Goal: Obtain resource: Download file/media

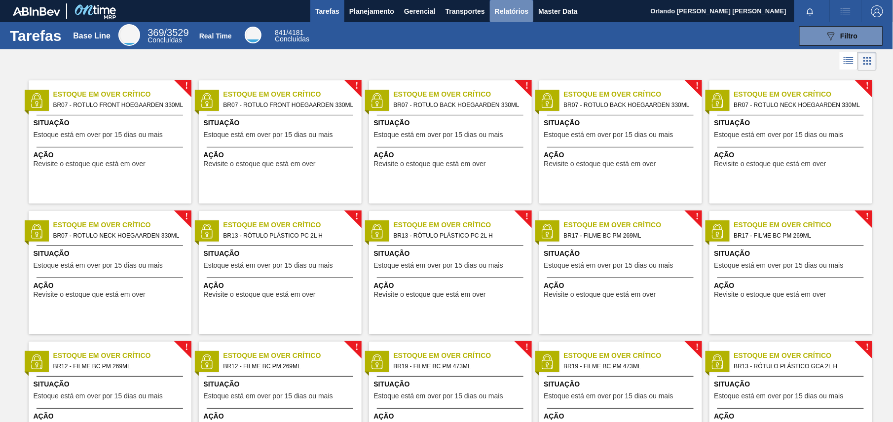
click at [495, 5] on span "Relatórios" at bounding box center [512, 11] width 34 height 12
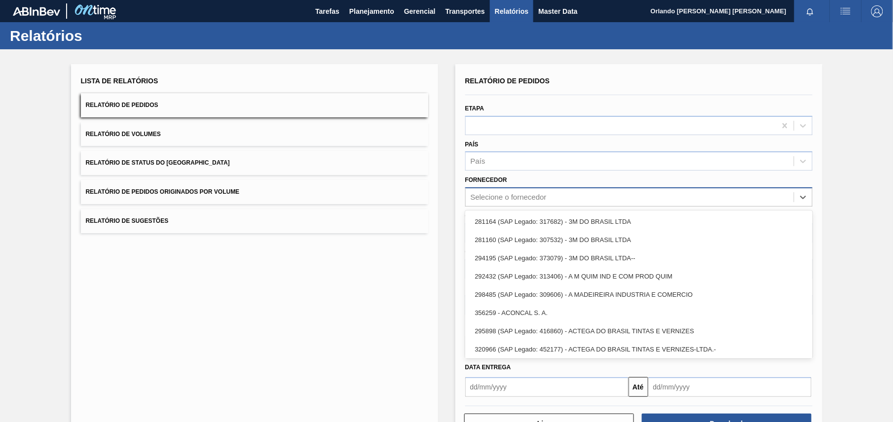
click at [562, 192] on div "Selecione o fornecedor" at bounding box center [630, 197] width 328 height 14
paste input "280467"
type input "280467"
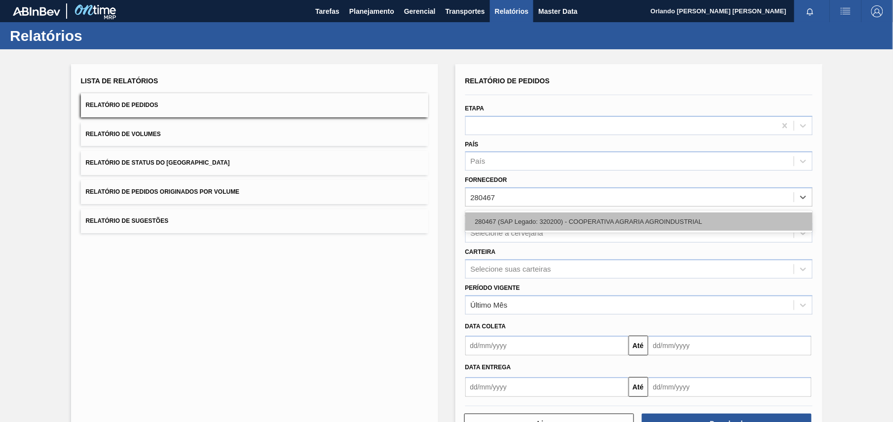
click at [554, 222] on div "280467 (SAP Legado: 320200) - COOPERATIVA AGRARIA AGROINDUSTRIAL" at bounding box center [638, 222] width 347 height 18
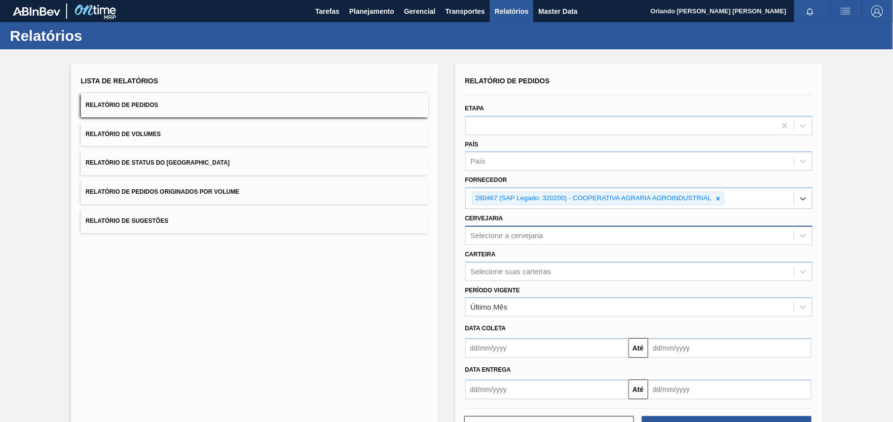
click at [531, 241] on div "Selecione a cervejaria" at bounding box center [630, 235] width 328 height 14
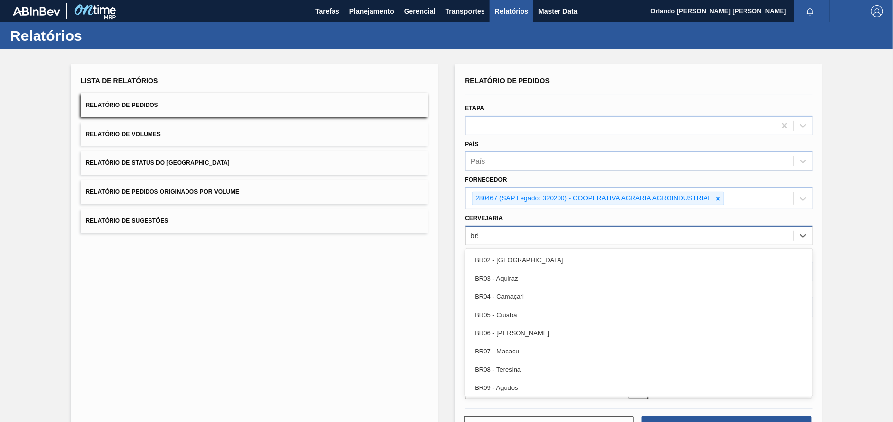
type input "br53"
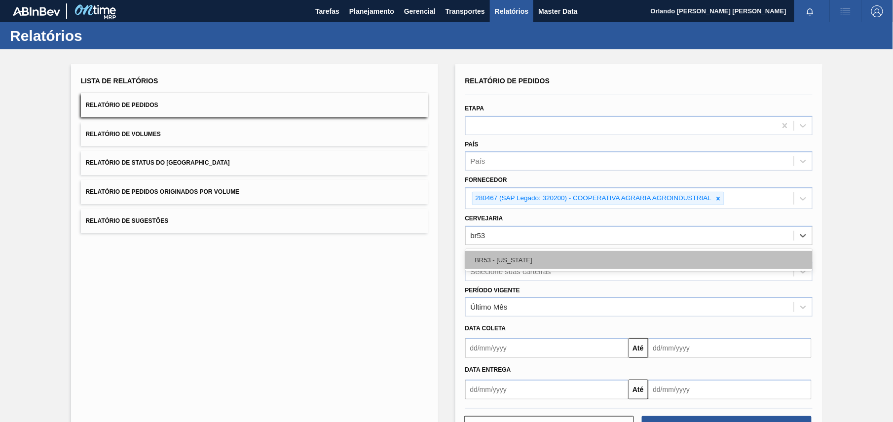
click at [518, 258] on div "BR53 - [US_STATE]" at bounding box center [638, 260] width 347 height 18
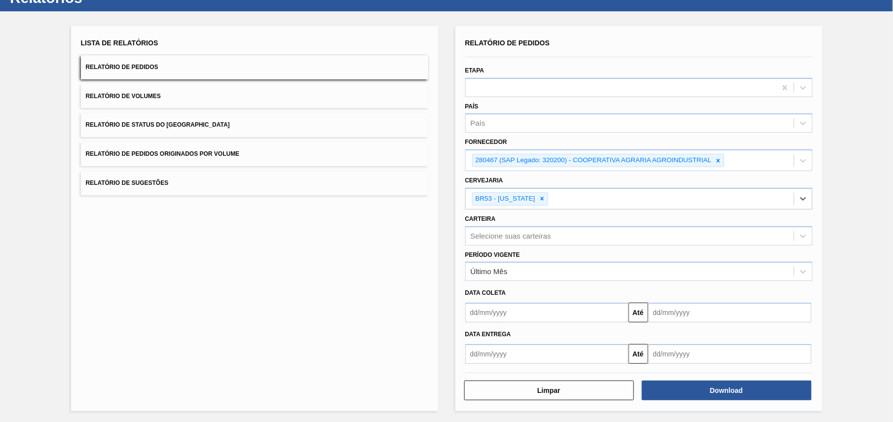
scroll to position [38, 0]
click at [752, 395] on button "Download" at bounding box center [727, 390] width 170 height 20
click at [537, 192] on div at bounding box center [542, 198] width 11 height 12
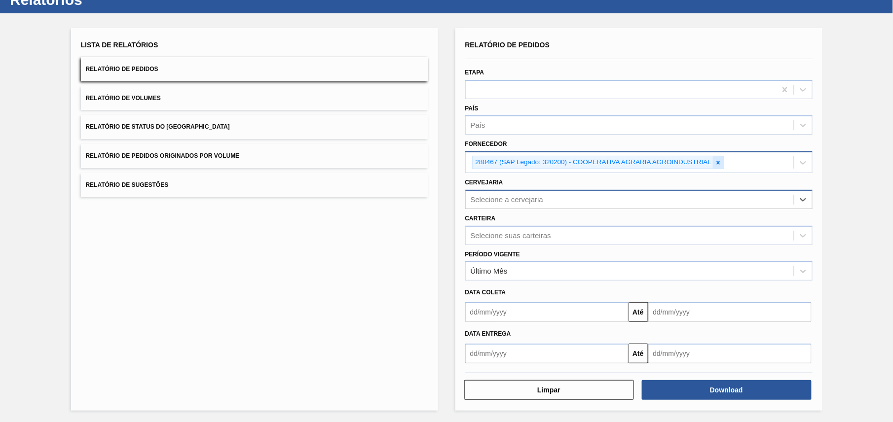
click at [715, 167] on div at bounding box center [718, 162] width 11 height 12
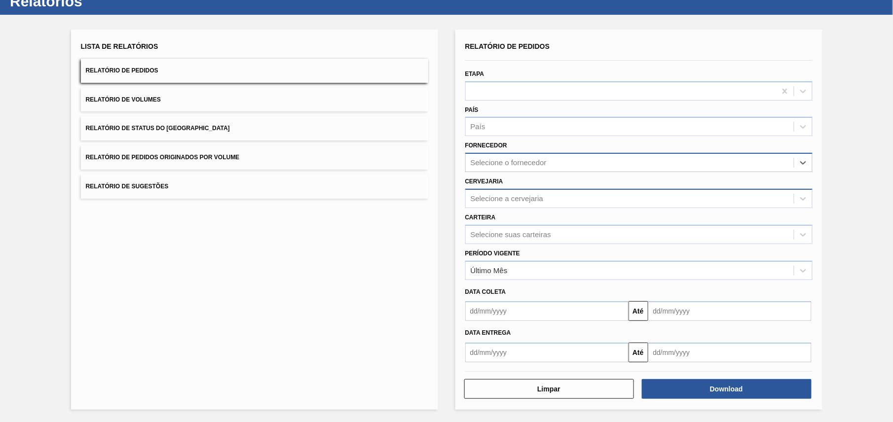
scroll to position [34, 0]
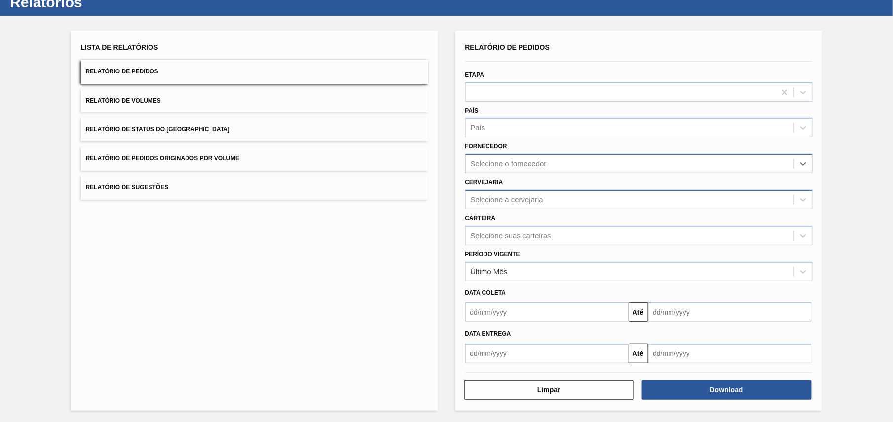
click at [713, 163] on div "Selecione o fornecedor" at bounding box center [630, 164] width 328 height 14
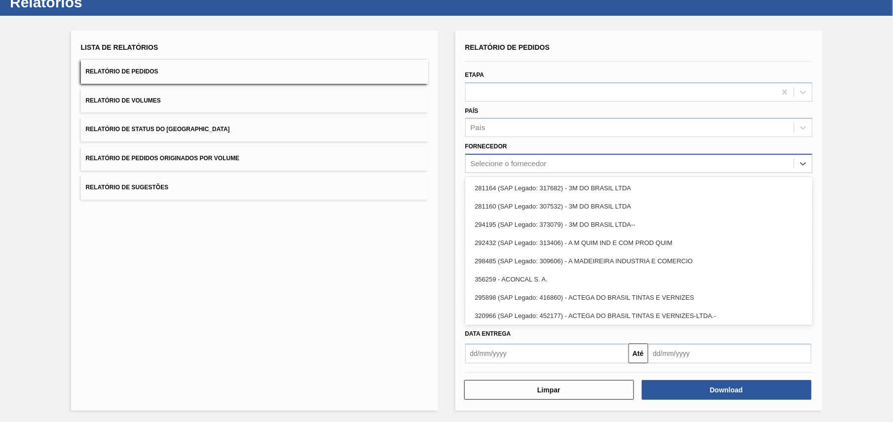
paste input "246022"
type input "246022"
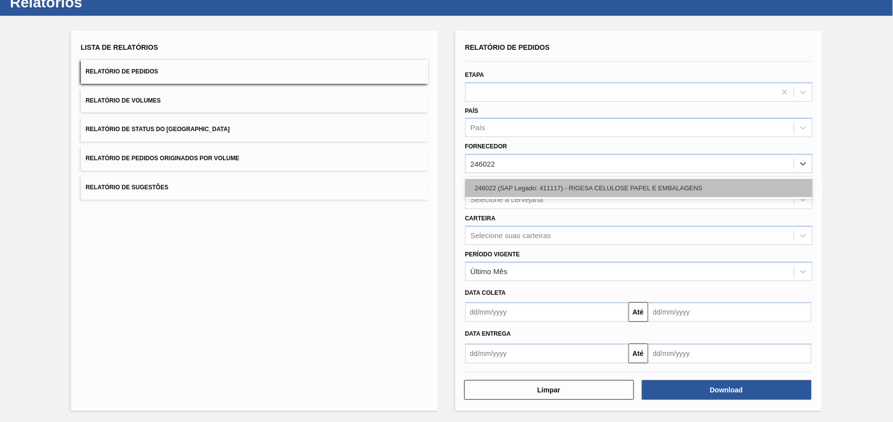
click at [573, 187] on div "246022 (SAP Legado: 411117) - RIGESA CELULOSE PAPEL E EMBALAGENS" at bounding box center [638, 188] width 347 height 18
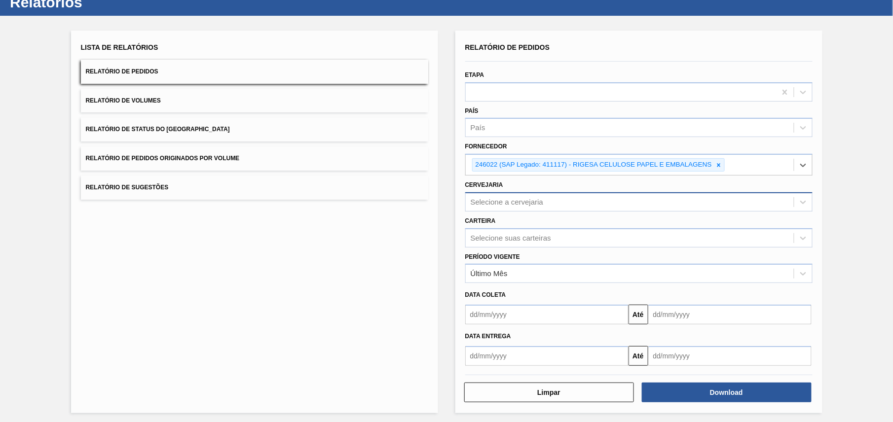
scroll to position [36, 0]
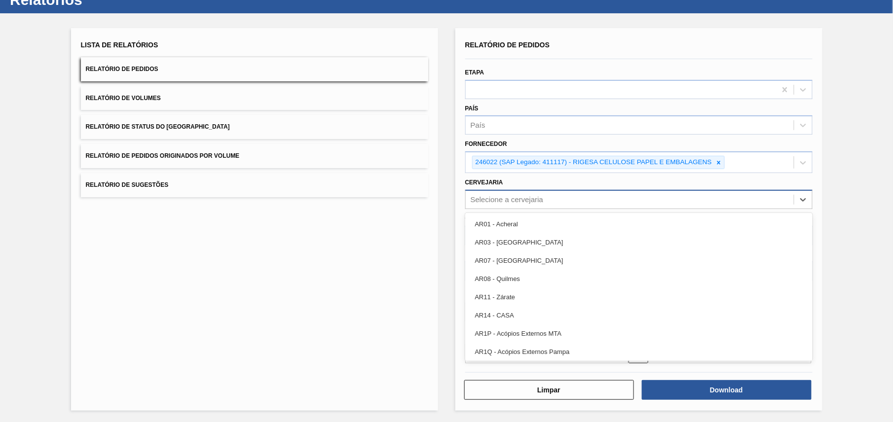
click at [591, 206] on div "Selecione a cervejaria" at bounding box center [630, 199] width 328 height 14
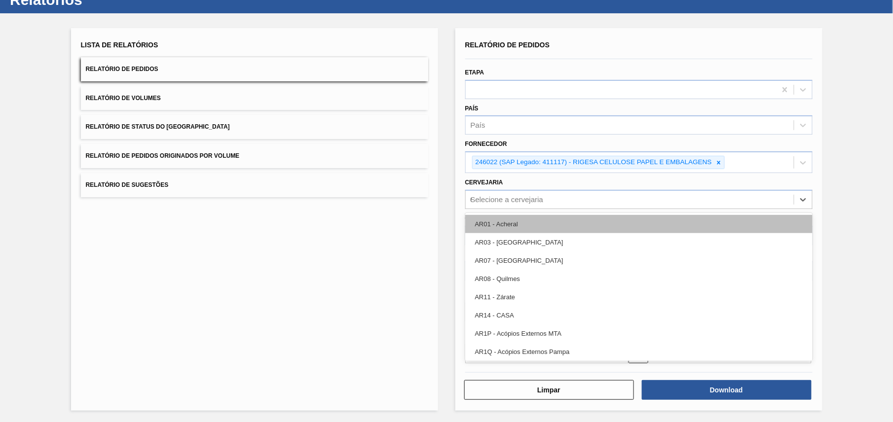
type input "07"
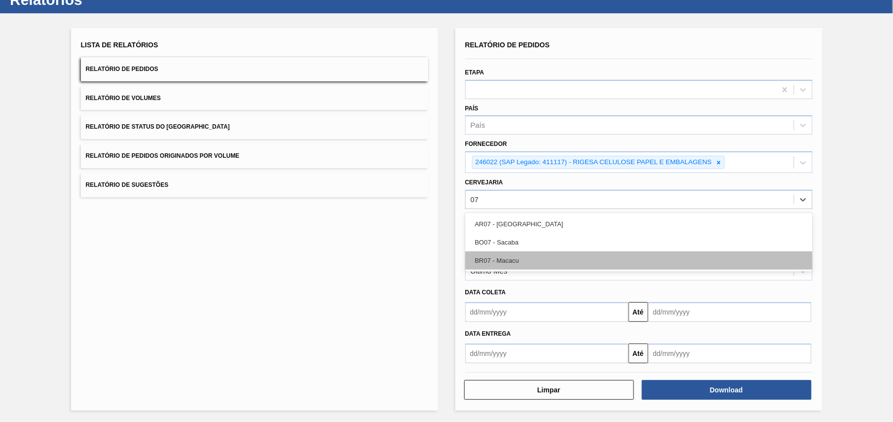
click at [529, 253] on div "BR07 - Macacu" at bounding box center [638, 261] width 347 height 18
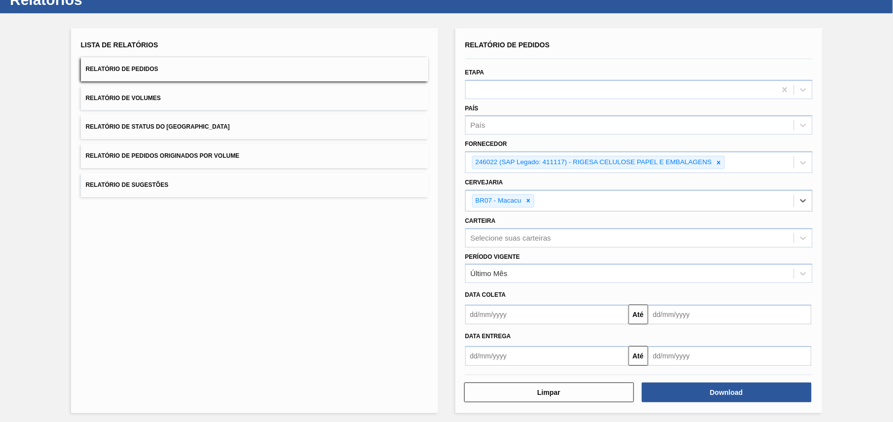
click at [873, 250] on div "Lista de Relatórios Relatório de Pedidos Relatório de Volumes Relatório de Stat…" at bounding box center [446, 219] width 893 height 412
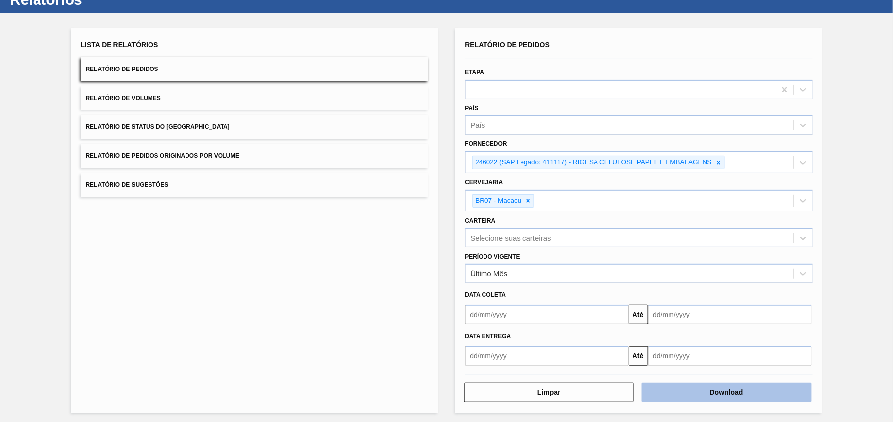
click at [743, 393] on button "Download" at bounding box center [727, 393] width 170 height 20
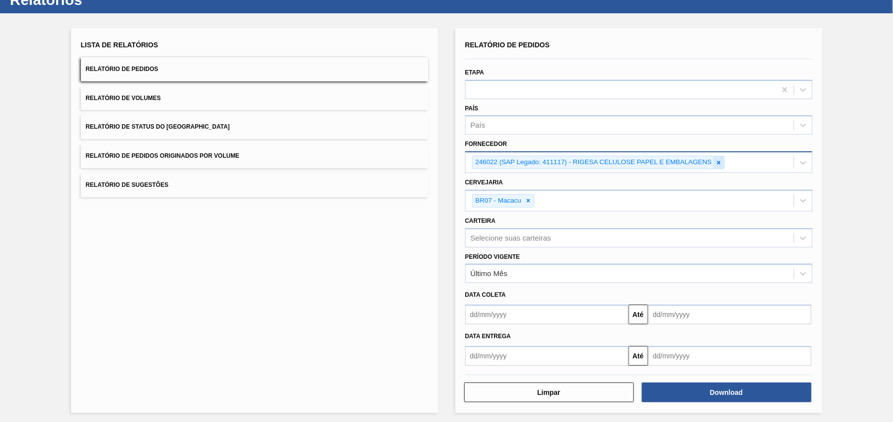
click at [719, 164] on icon at bounding box center [718, 162] width 7 height 7
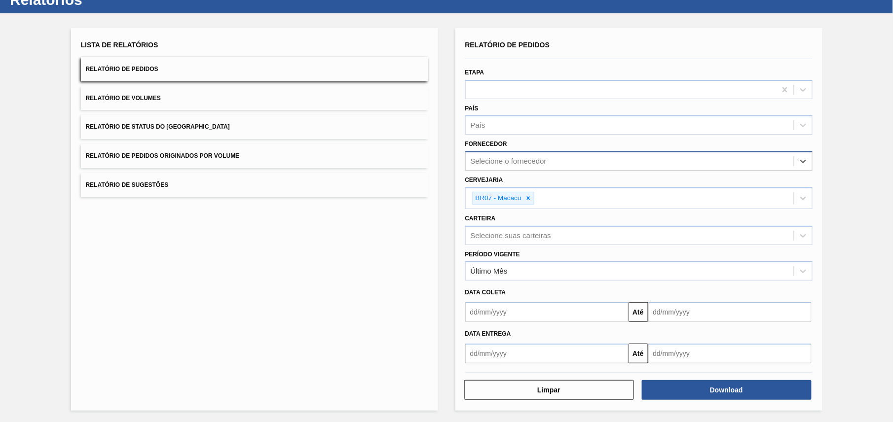
paste input "279969"
type input "279969"
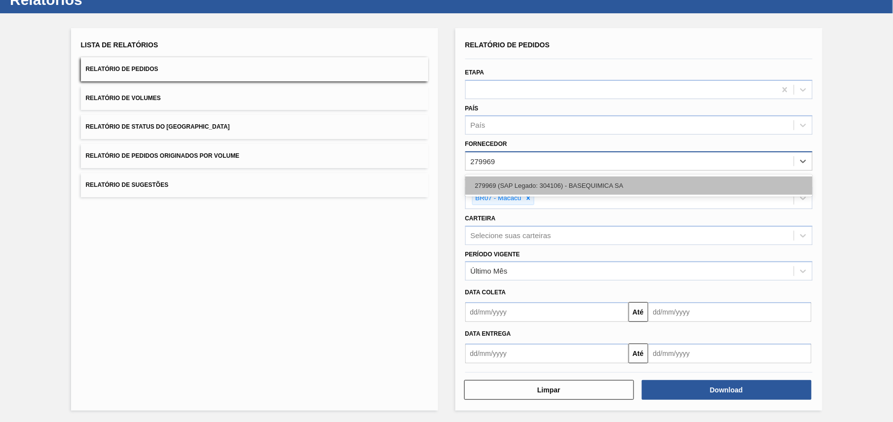
click at [618, 183] on div "279969 (SAP Legado: 304106) - BASEQUIMICA SA" at bounding box center [638, 186] width 347 height 18
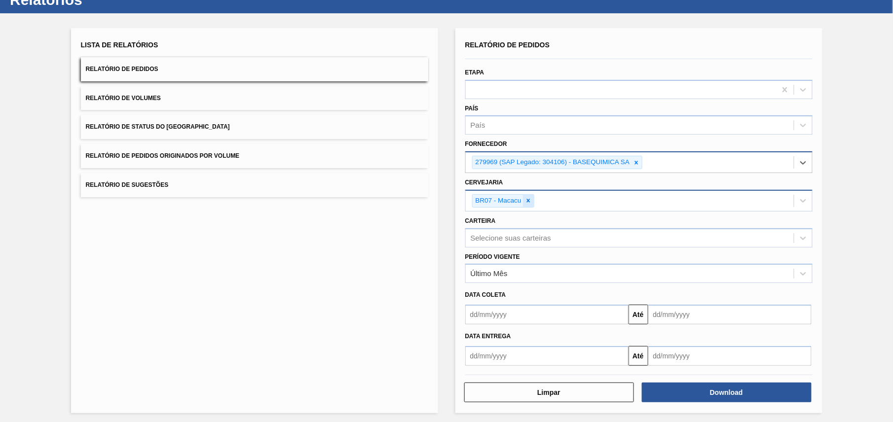
click at [525, 201] on icon at bounding box center [528, 200] width 7 height 7
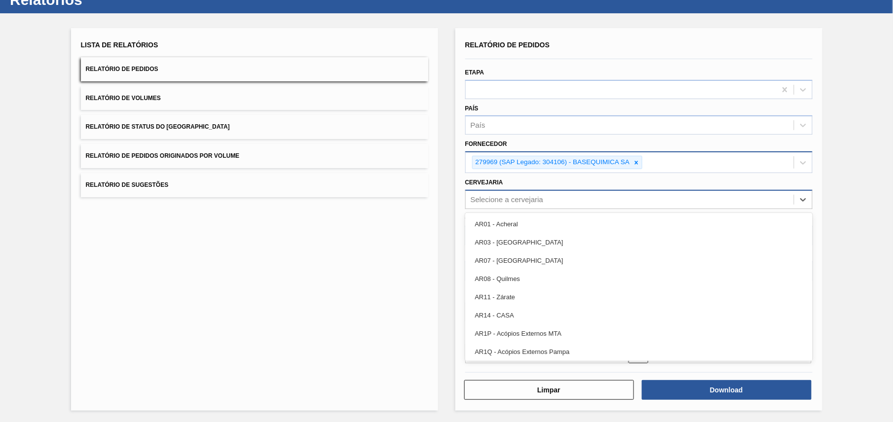
click at [545, 199] on div "Selecione a cervejaria" at bounding box center [630, 199] width 328 height 14
type input "br27"
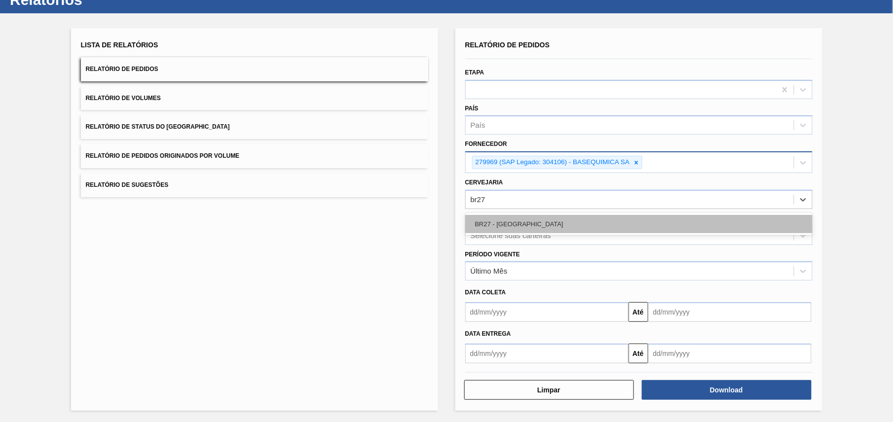
click at [557, 223] on div "BR27 - [GEOGRAPHIC_DATA]" at bounding box center [638, 224] width 347 height 18
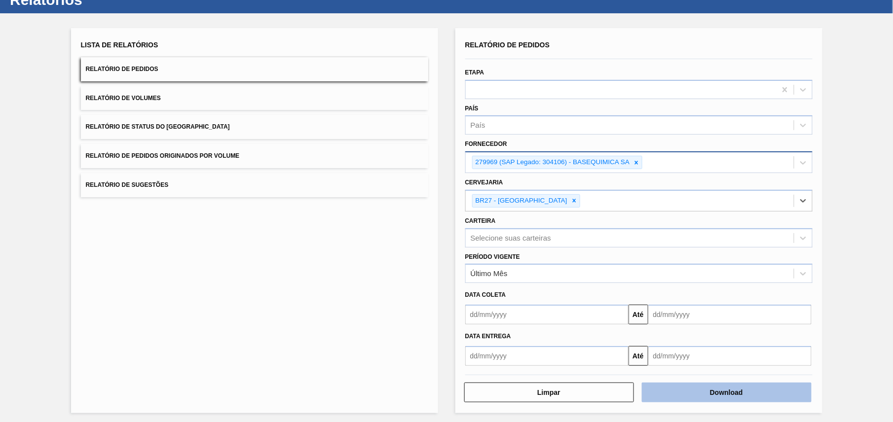
click at [762, 397] on button "Download" at bounding box center [727, 393] width 170 height 20
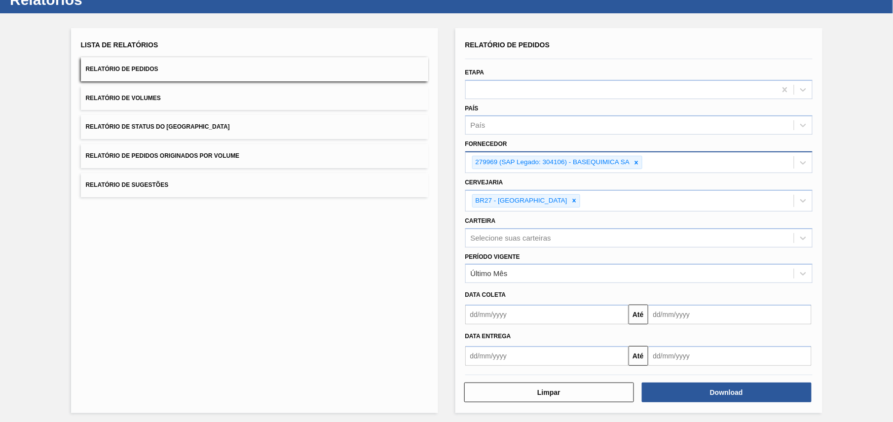
scroll to position [0, 0]
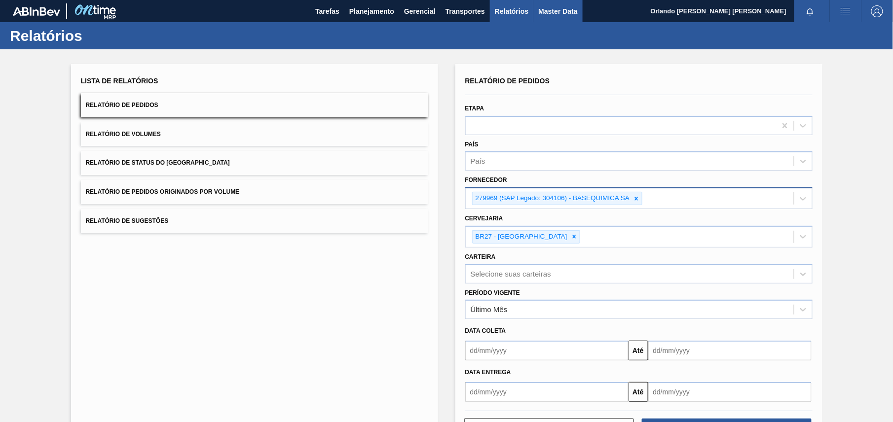
click at [564, 20] on button "Master Data" at bounding box center [557, 11] width 49 height 22
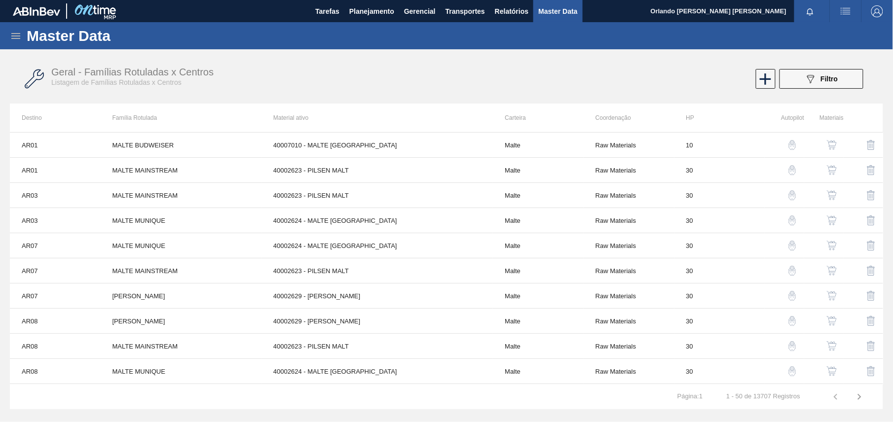
click at [849, 12] on img "button" at bounding box center [846, 11] width 12 height 12
click at [629, 50] on div at bounding box center [446, 211] width 893 height 422
click at [11, 34] on icon at bounding box center [16, 36] width 12 height 12
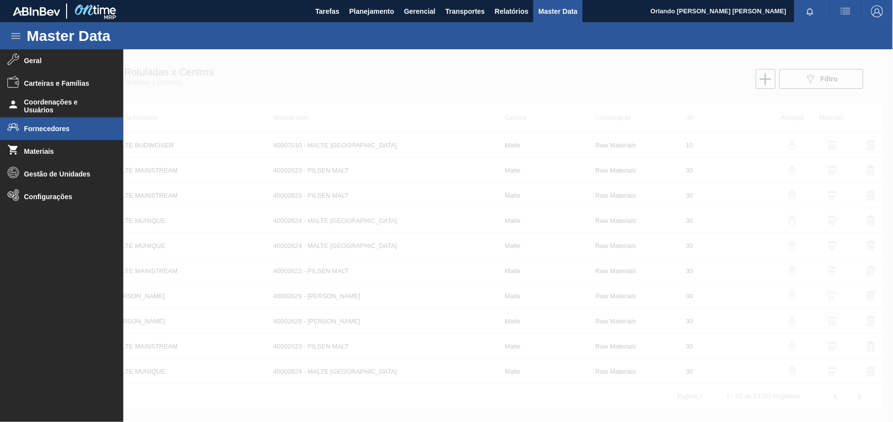
click at [82, 130] on span "Fornecedores" at bounding box center [64, 129] width 81 height 8
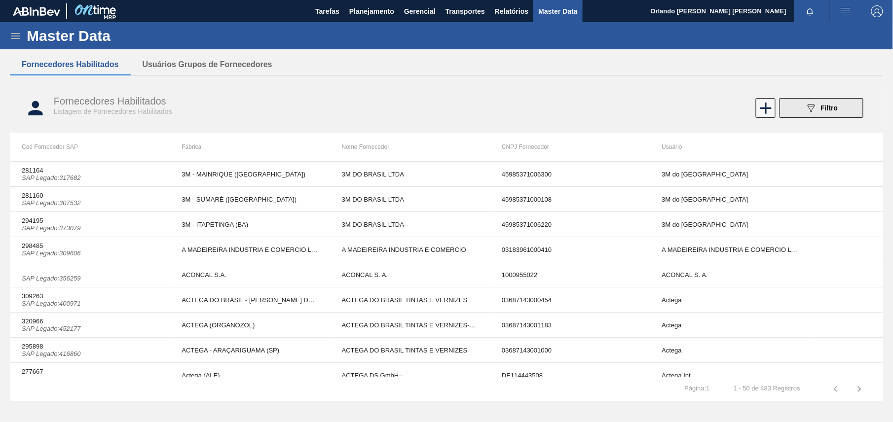
click at [809, 113] on icon "089F7B8B-B2A5-4AFE-B5C0-19BA573D28AC" at bounding box center [811, 108] width 12 height 12
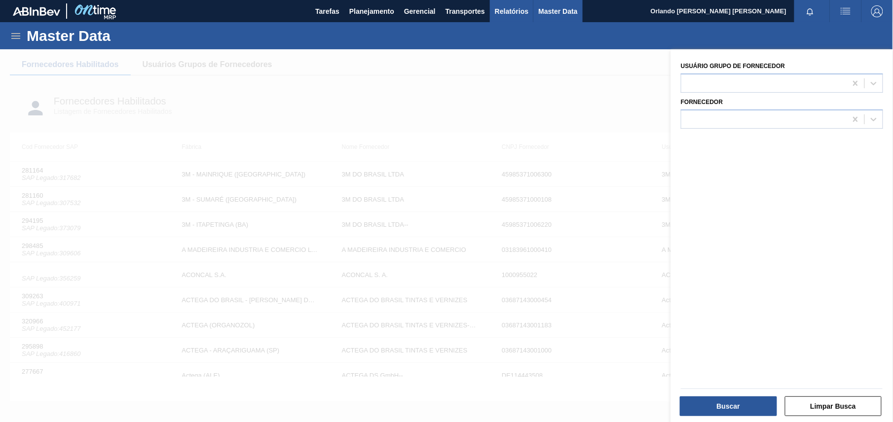
drag, startPoint x: 704, startPoint y: 103, endPoint x: 509, endPoint y: 0, distance: 219.6
click at [703, 103] on label "Fornecedor" at bounding box center [702, 102] width 42 height 7
click at [687, 115] on input "Fornecedor" at bounding box center [686, 119] width 1 height 8
paste input "279969"
type input "279969"
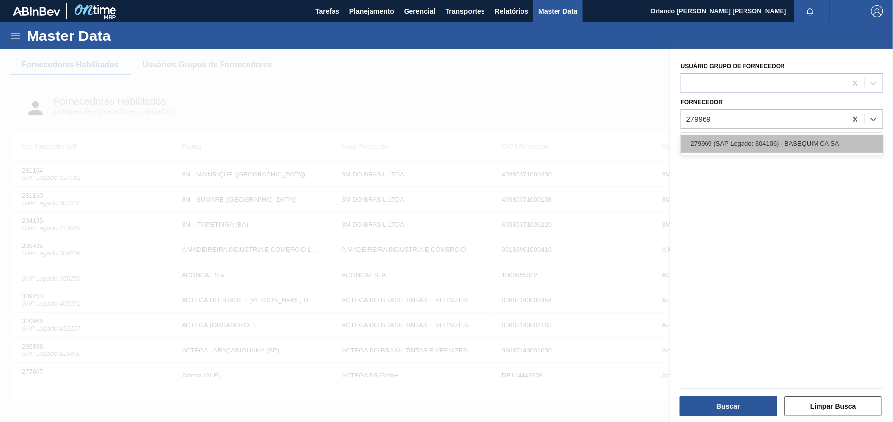
click at [741, 145] on div "279969 (SAP Legado: 304106) - BASEQUIMICA SA" at bounding box center [782, 144] width 202 height 18
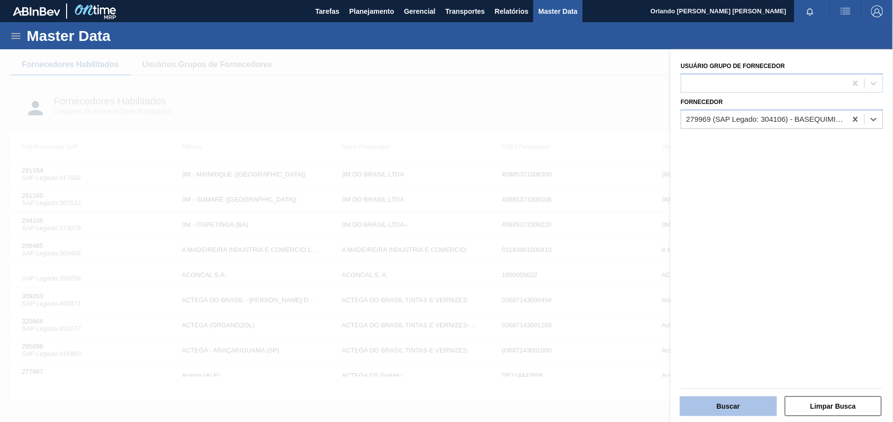
click at [733, 409] on button "Buscar" at bounding box center [728, 407] width 97 height 20
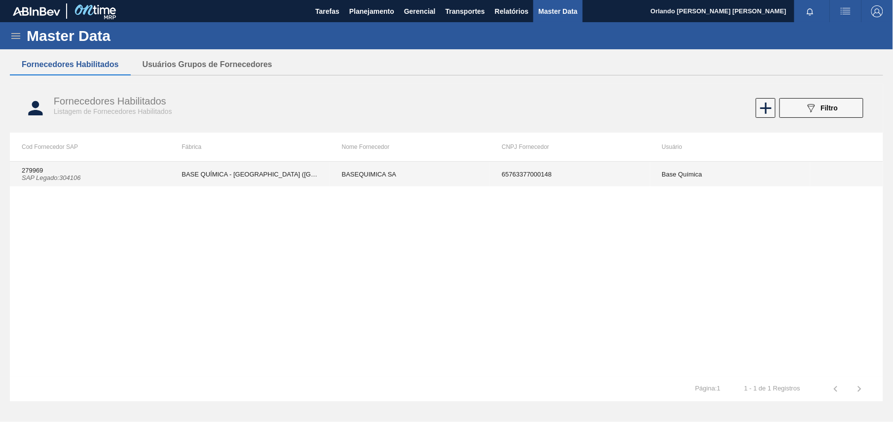
click at [102, 182] on td "279969 SAP Legado : 304106" at bounding box center [90, 174] width 160 height 25
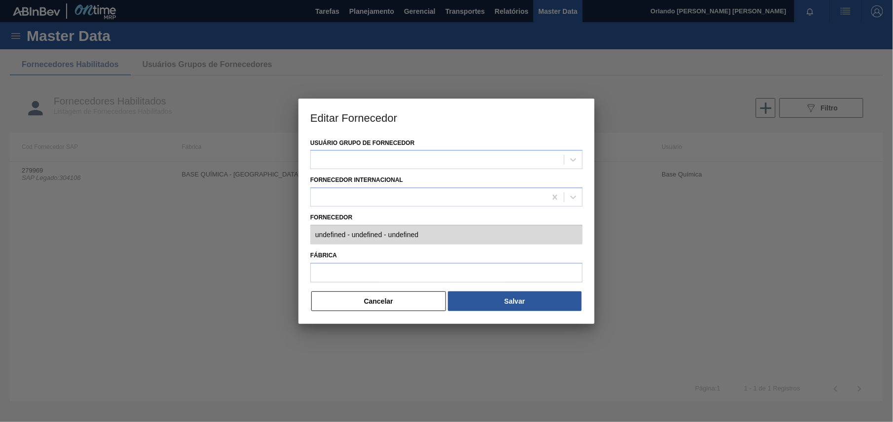
type input "279969 (SAP Legado: 304106) - BASEQUIMICA SA - 65763377000148"
type input "BASE QUÍMICA - [GEOGRAPHIC_DATA] ([GEOGRAPHIC_DATA])"
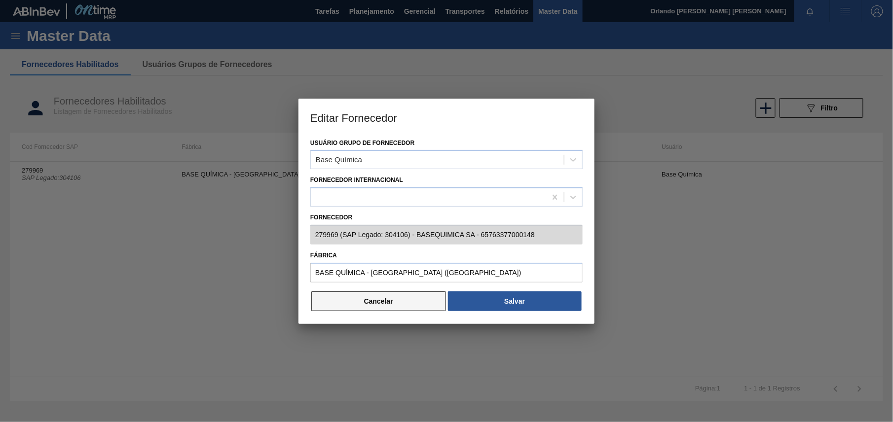
click at [385, 298] on button "Cancelar" at bounding box center [378, 302] width 135 height 20
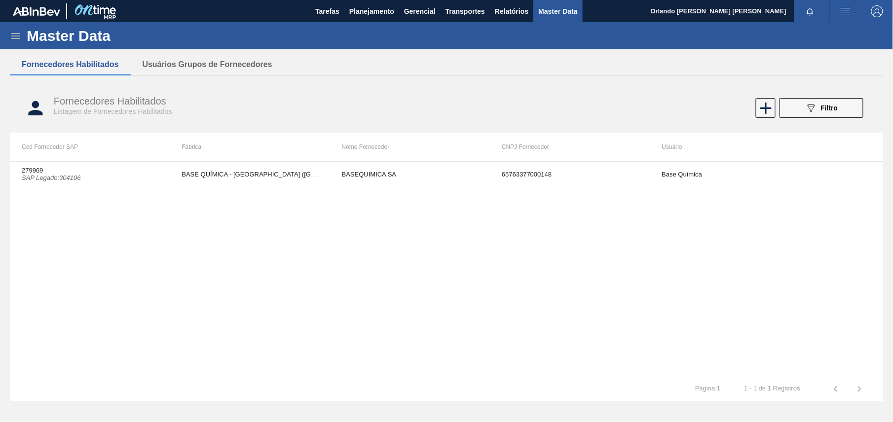
click at [15, 41] on icon at bounding box center [16, 36] width 12 height 12
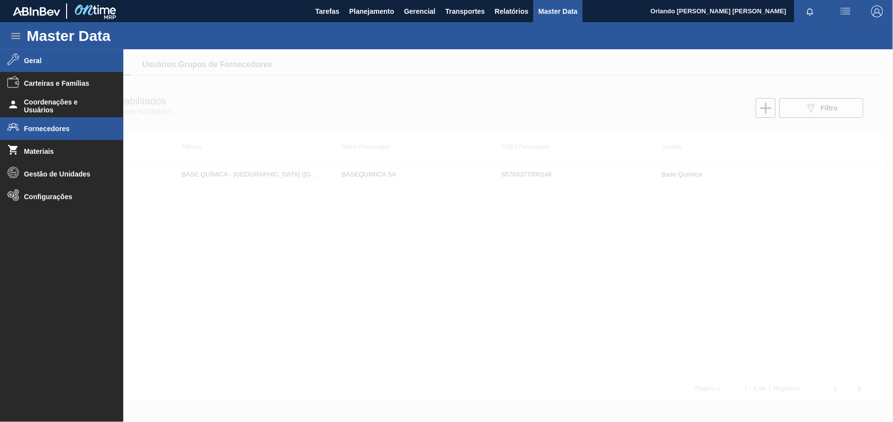
click at [83, 68] on li "Geral" at bounding box center [61, 60] width 123 height 23
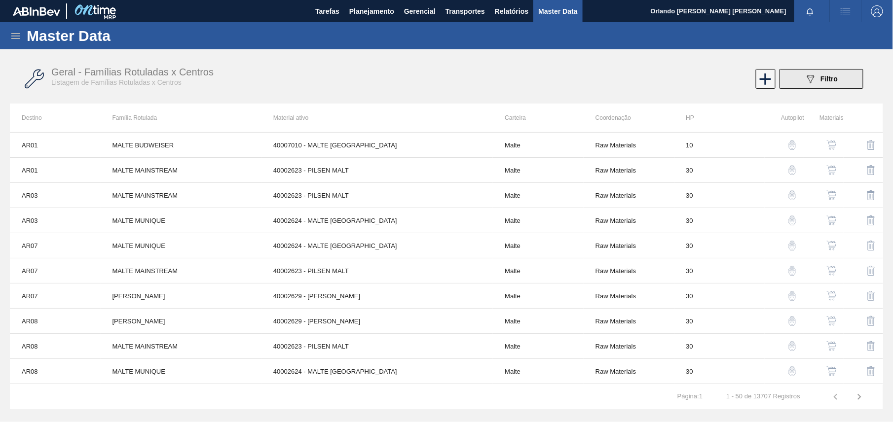
click at [811, 85] on button "089F7B8B-B2A5-4AFE-B5C0-19BA573D28AC Filtro" at bounding box center [822, 79] width 84 height 20
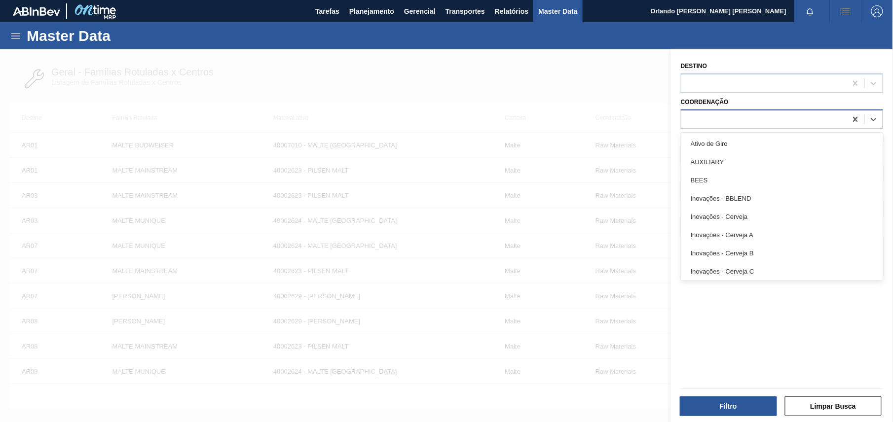
click at [707, 119] on div at bounding box center [763, 119] width 165 height 14
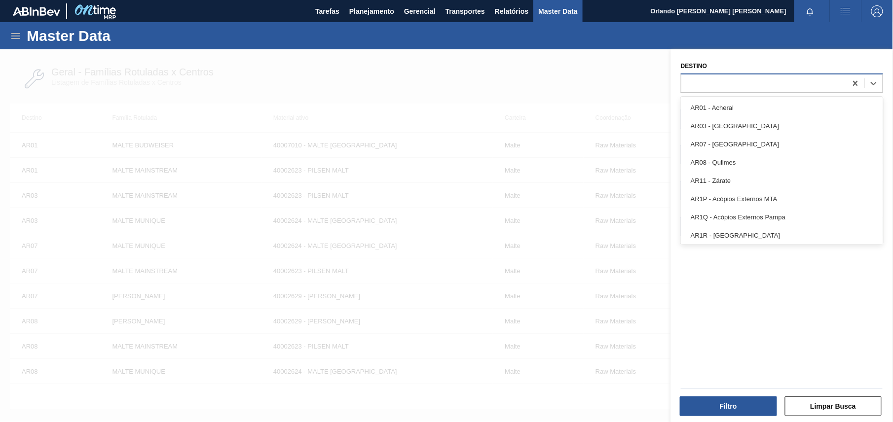
click at [715, 77] on div at bounding box center [763, 83] width 165 height 14
click at [645, 87] on div at bounding box center [446, 260] width 893 height 422
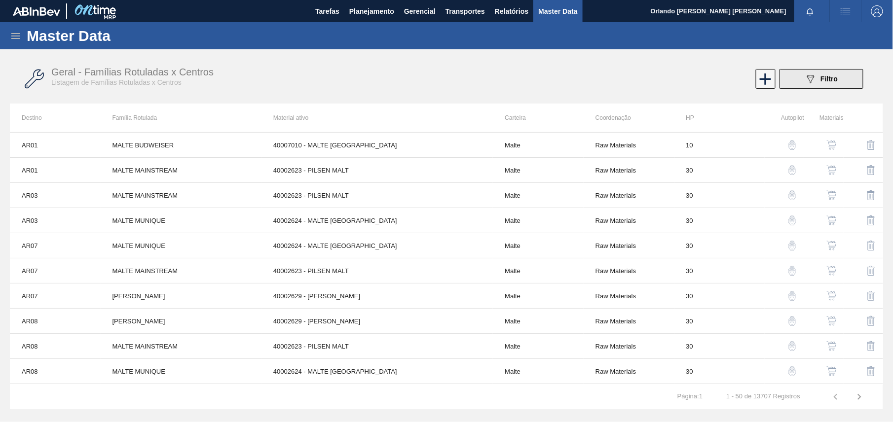
click at [789, 77] on button "089F7B8B-B2A5-4AFE-B5C0-19BA573D28AC Filtro" at bounding box center [822, 79] width 84 height 20
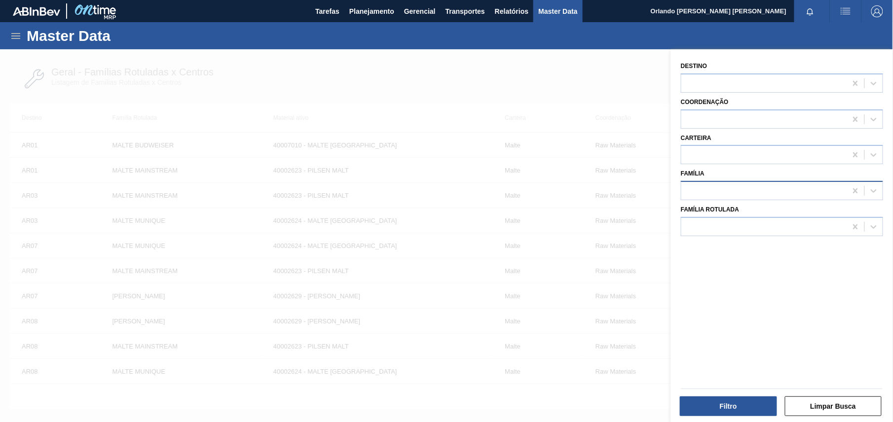
click at [738, 185] on div at bounding box center [763, 191] width 165 height 14
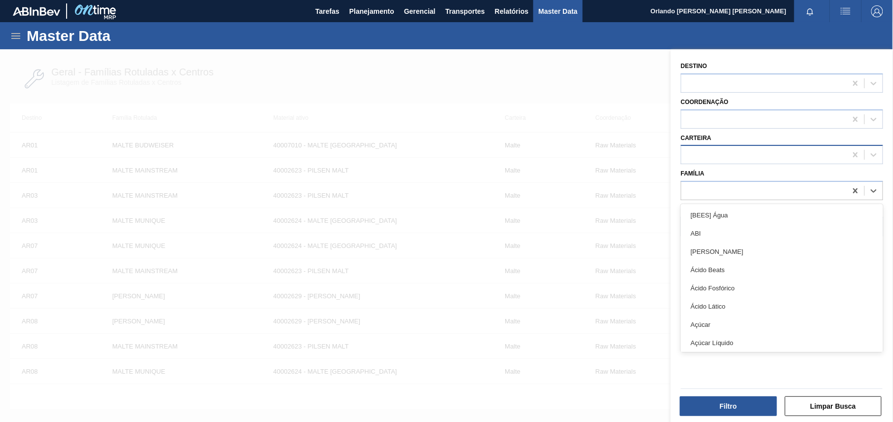
click at [733, 156] on div at bounding box center [763, 155] width 165 height 14
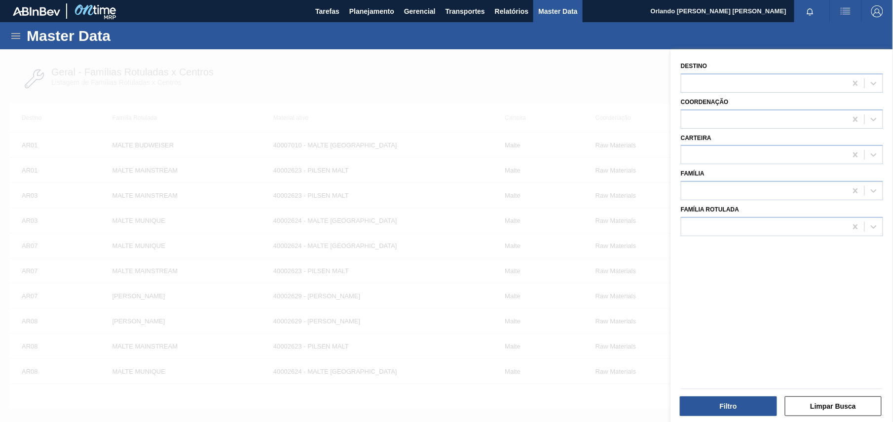
click at [670, 251] on div at bounding box center [446, 260] width 893 height 422
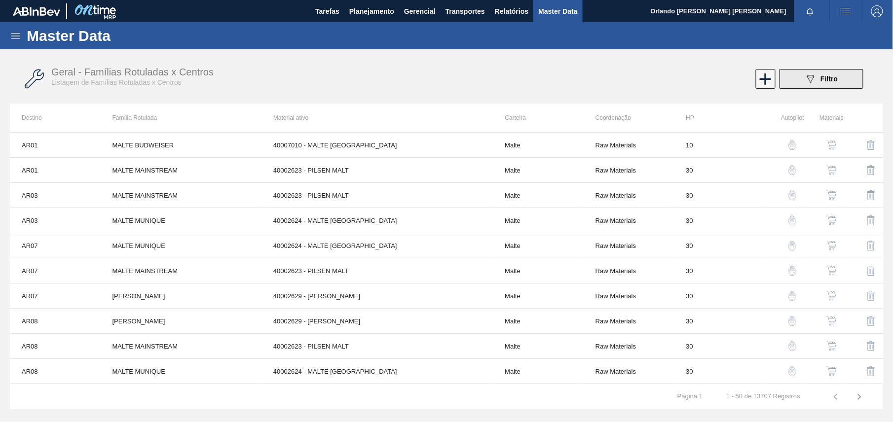
click at [811, 85] on button "089F7B8B-B2A5-4AFE-B5C0-19BA573D28AC Filtro" at bounding box center [822, 79] width 84 height 20
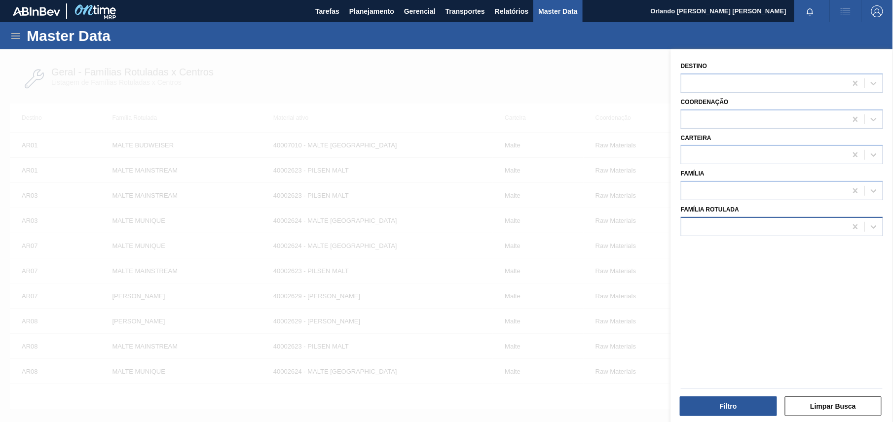
click at [745, 232] on div at bounding box center [763, 227] width 165 height 14
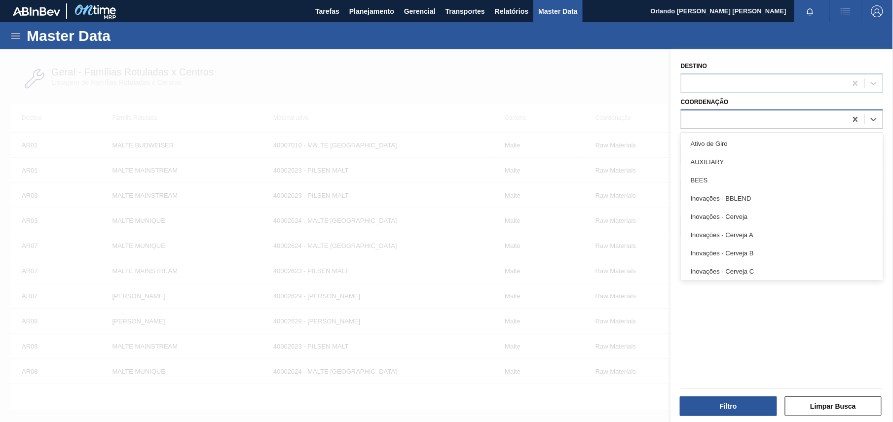
click at [739, 112] on div at bounding box center [763, 119] width 165 height 14
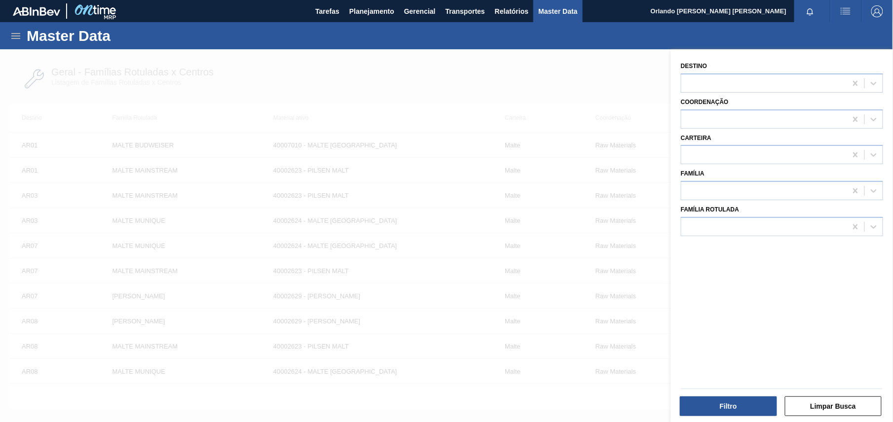
click at [654, 105] on div at bounding box center [446, 260] width 893 height 422
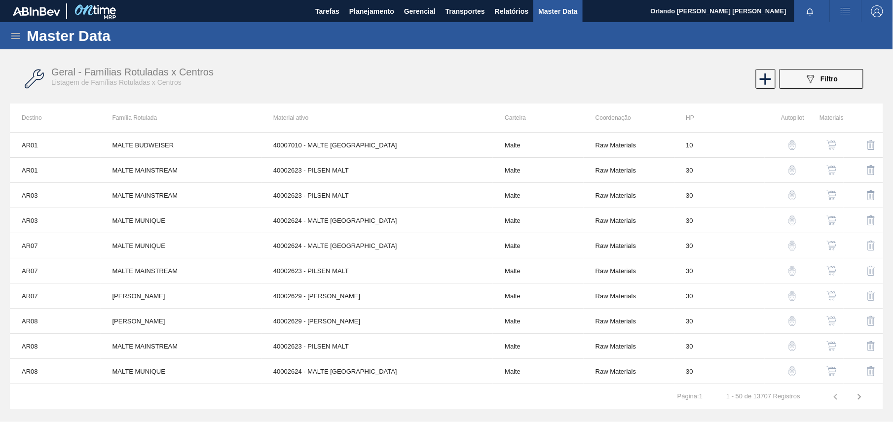
click at [14, 36] on icon at bounding box center [15, 36] width 9 height 6
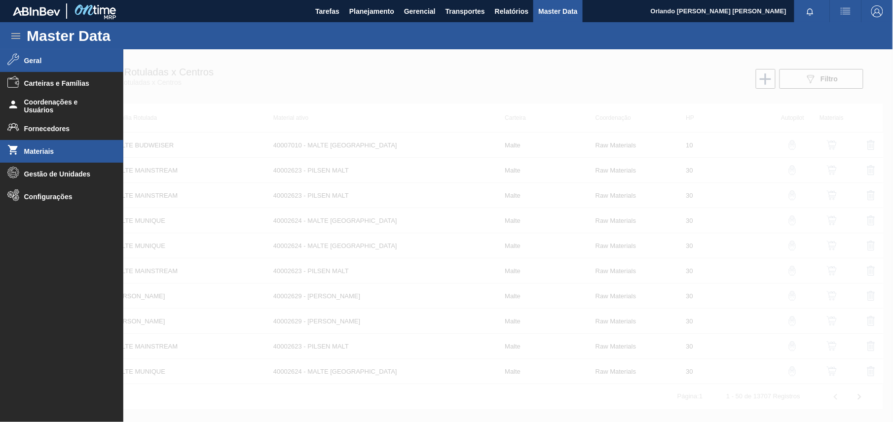
click at [56, 146] on li "Materiais" at bounding box center [61, 151] width 123 height 23
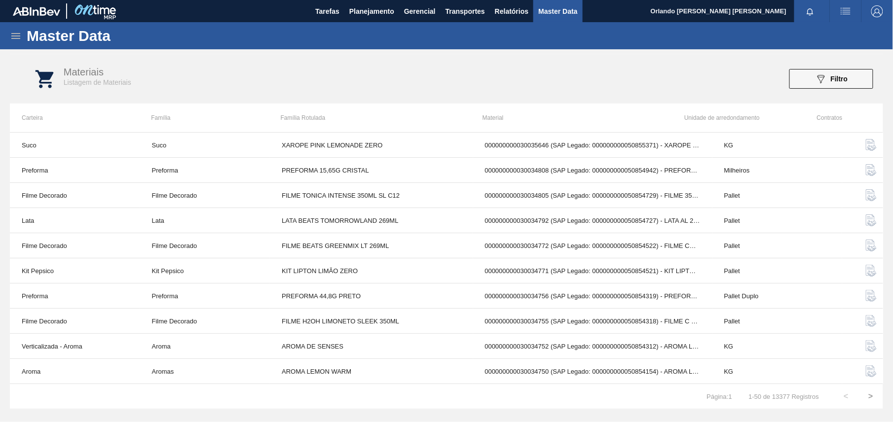
click at [833, 81] on span "Filtro" at bounding box center [839, 79] width 17 height 8
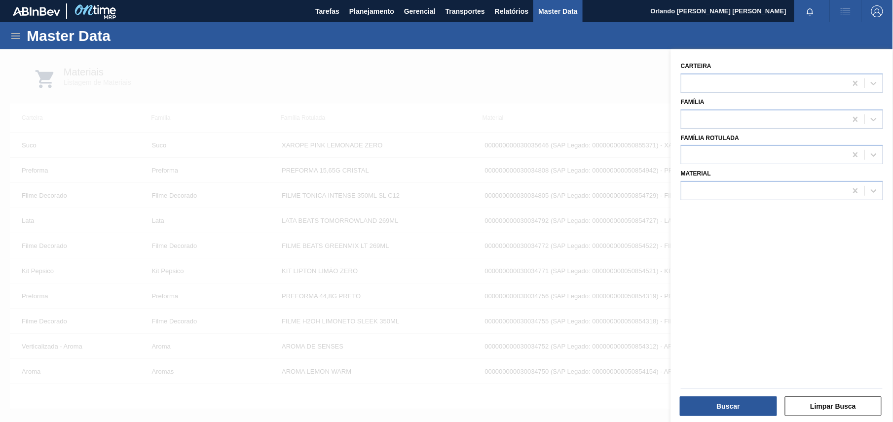
click at [794, 95] on div "Família" at bounding box center [782, 112] width 202 height 34
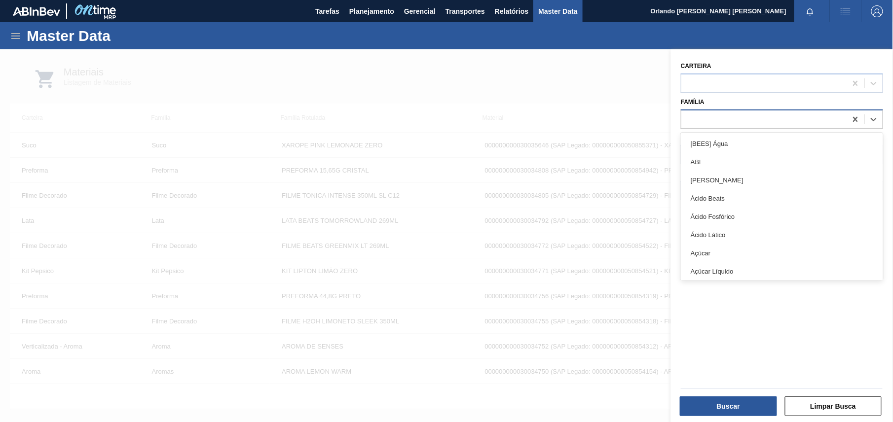
click at [779, 124] on div at bounding box center [763, 119] width 165 height 14
click at [746, 87] on div at bounding box center [763, 83] width 165 height 14
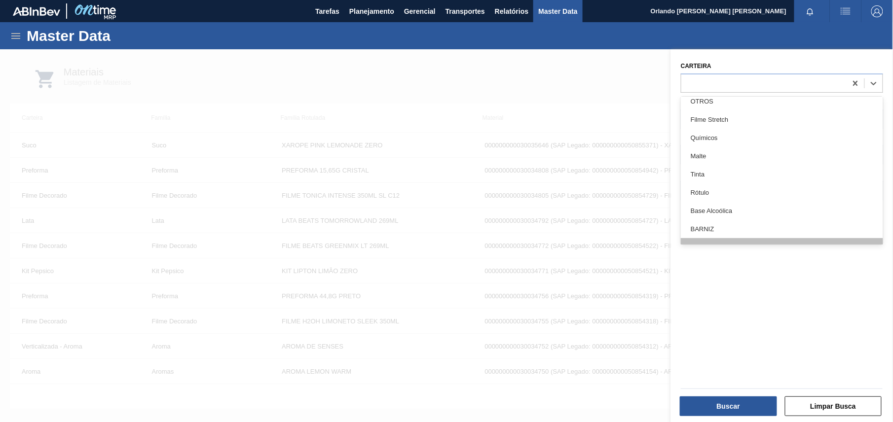
scroll to position [987, 0]
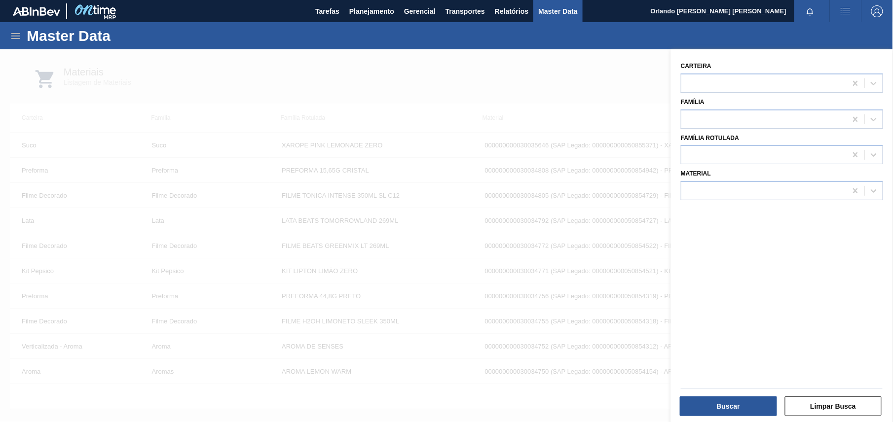
click at [644, 112] on div at bounding box center [446, 260] width 893 height 422
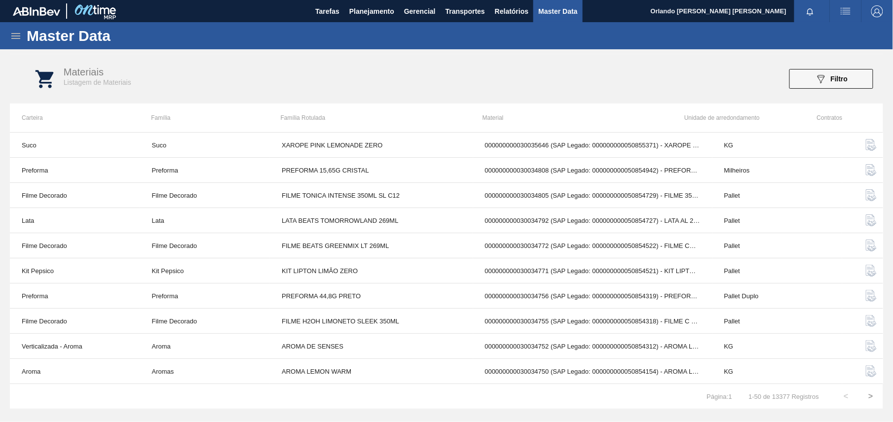
click at [8, 32] on div "Master Data" at bounding box center [446, 35] width 893 height 27
click at [14, 36] on icon at bounding box center [15, 36] width 9 height 6
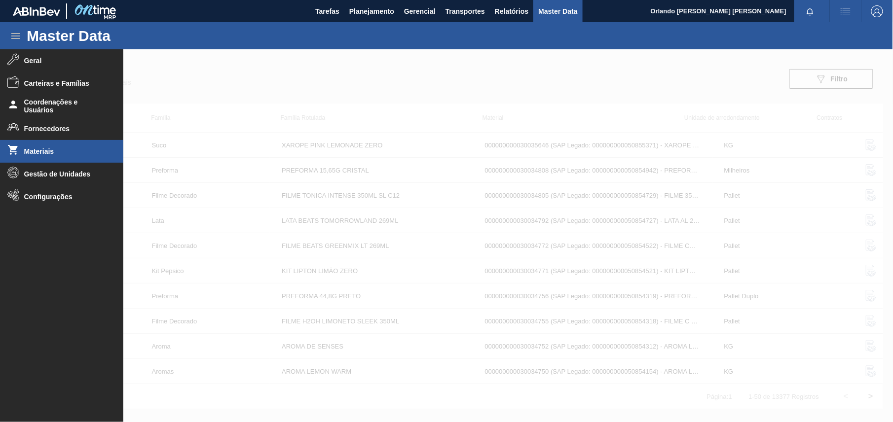
click at [79, 161] on li "Materiais" at bounding box center [61, 151] width 123 height 23
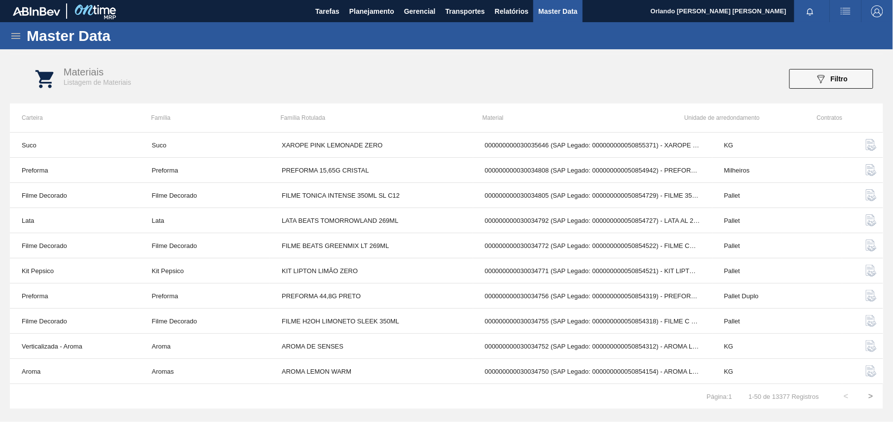
click at [20, 27] on div "Master Data" at bounding box center [446, 35] width 893 height 27
click at [16, 37] on icon at bounding box center [16, 36] width 12 height 12
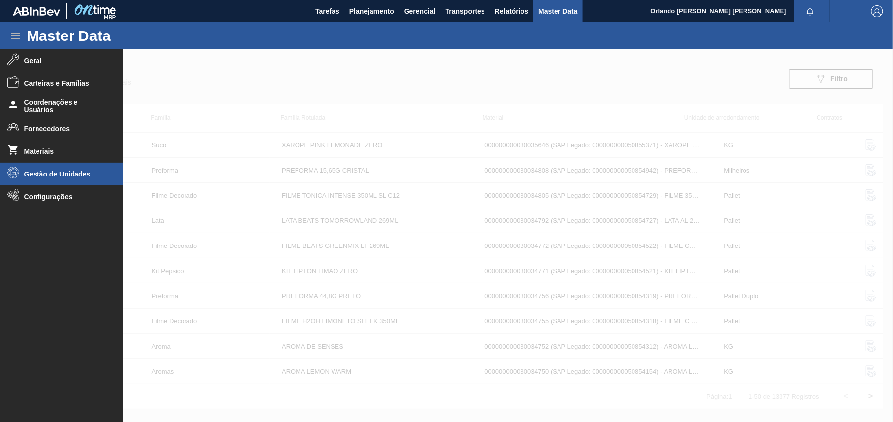
click at [72, 178] on span "Gestão de Unidades" at bounding box center [64, 174] width 81 height 8
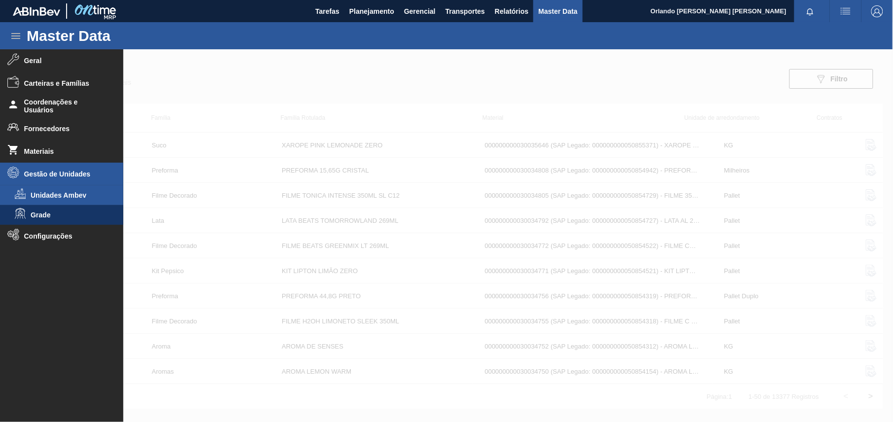
click at [87, 191] on span "Unidades Ambev" at bounding box center [69, 195] width 76 height 8
